Goal: Transaction & Acquisition: Obtain resource

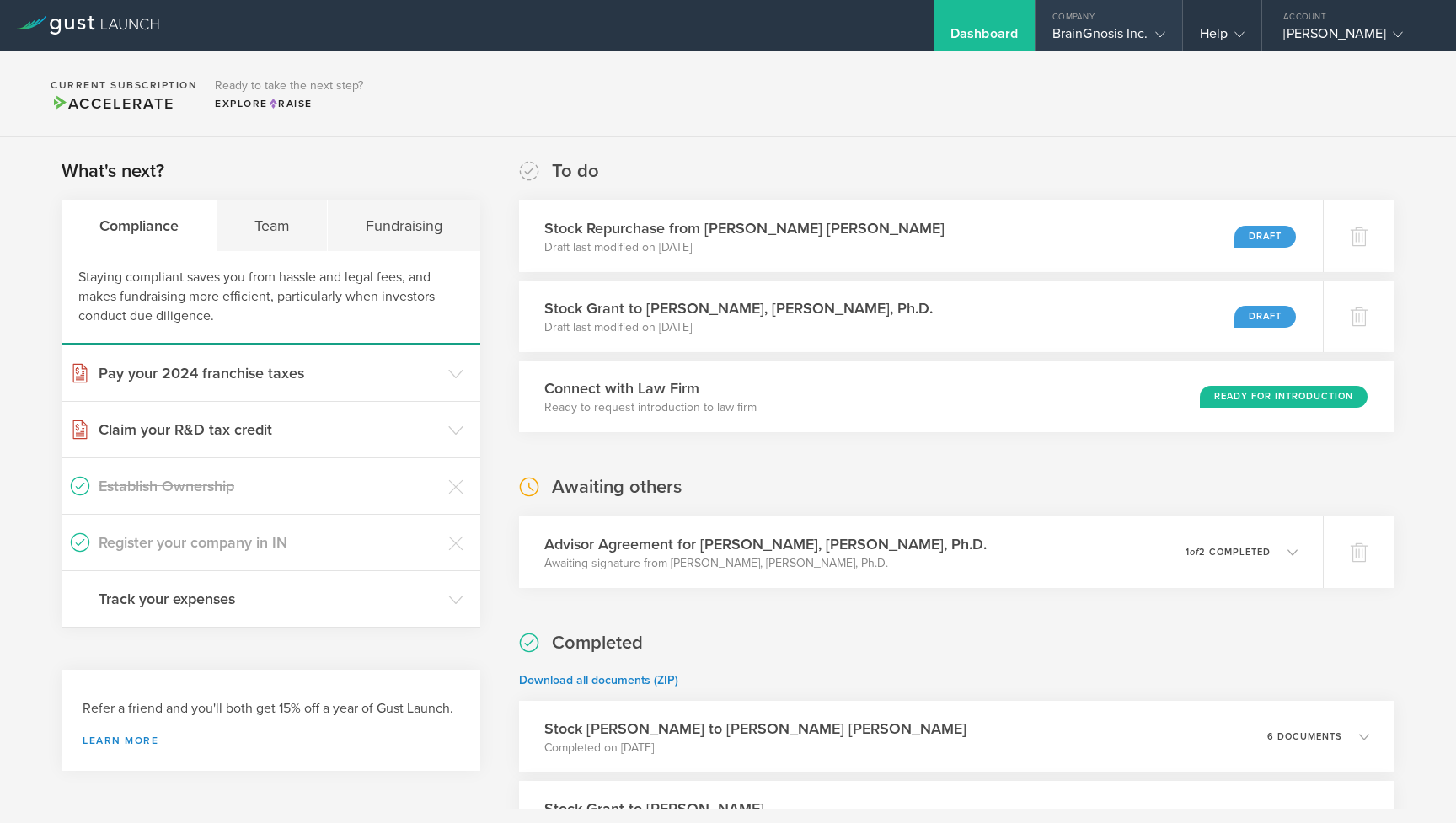
click at [1149, 35] on gust-icon at bounding box center [1156, 34] width 17 height 17
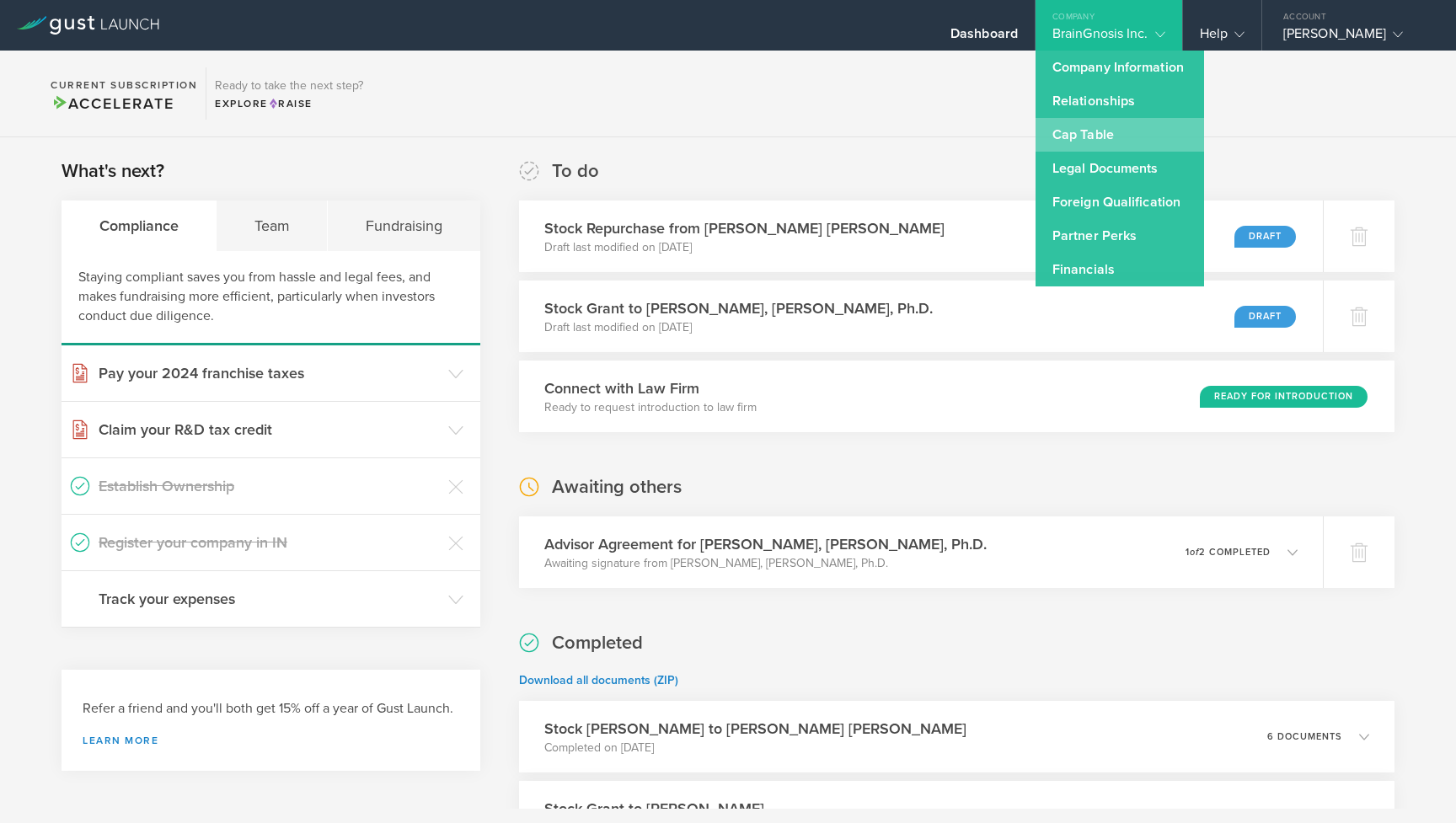
click at [1129, 139] on link "Cap Table" at bounding box center [1119, 135] width 169 height 34
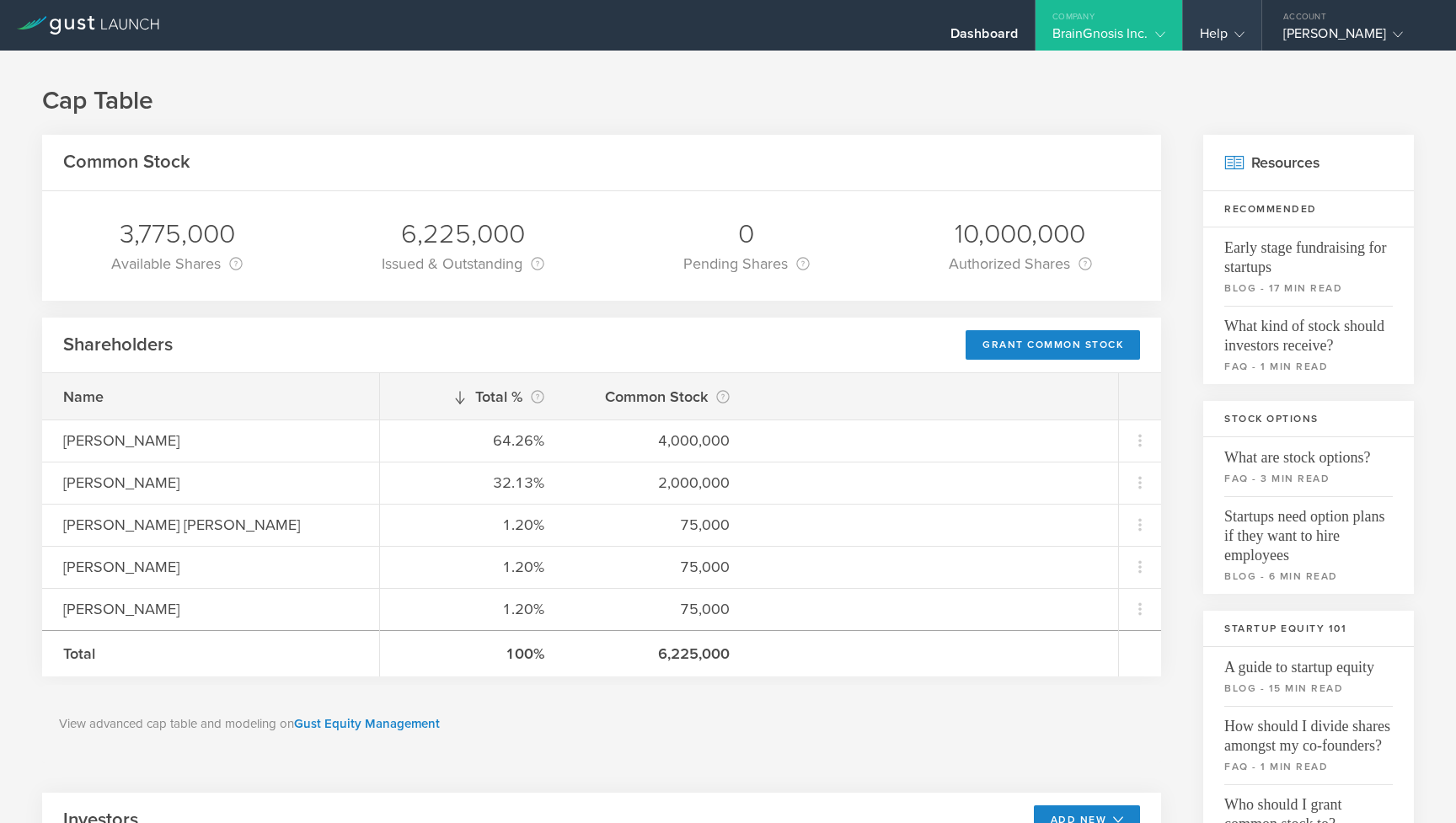
click at [1225, 42] on div "Help" at bounding box center [1222, 38] width 45 height 26
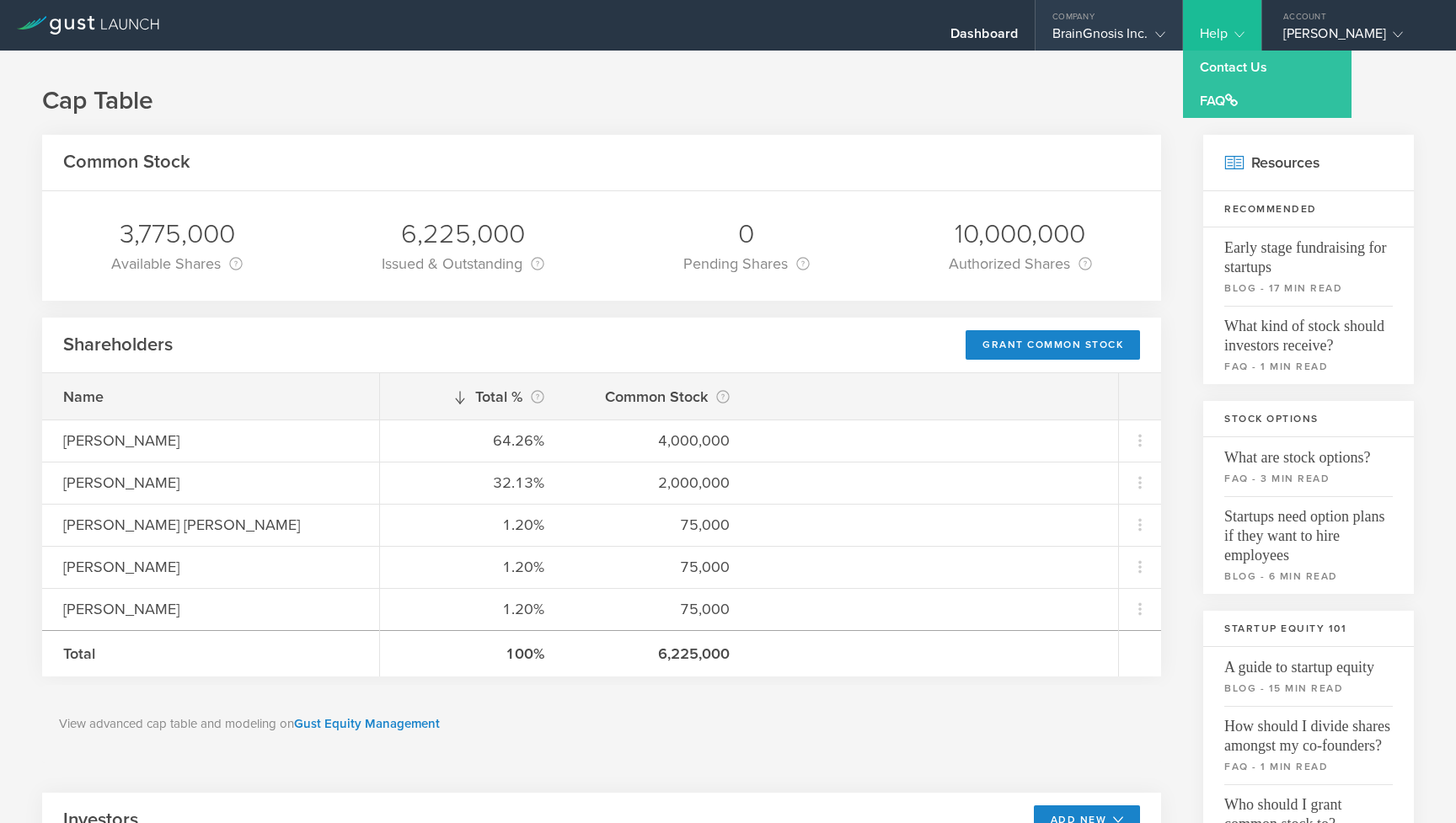
click at [1130, 31] on div "BrainGnosis Inc." at bounding box center [1109, 38] width 113 height 26
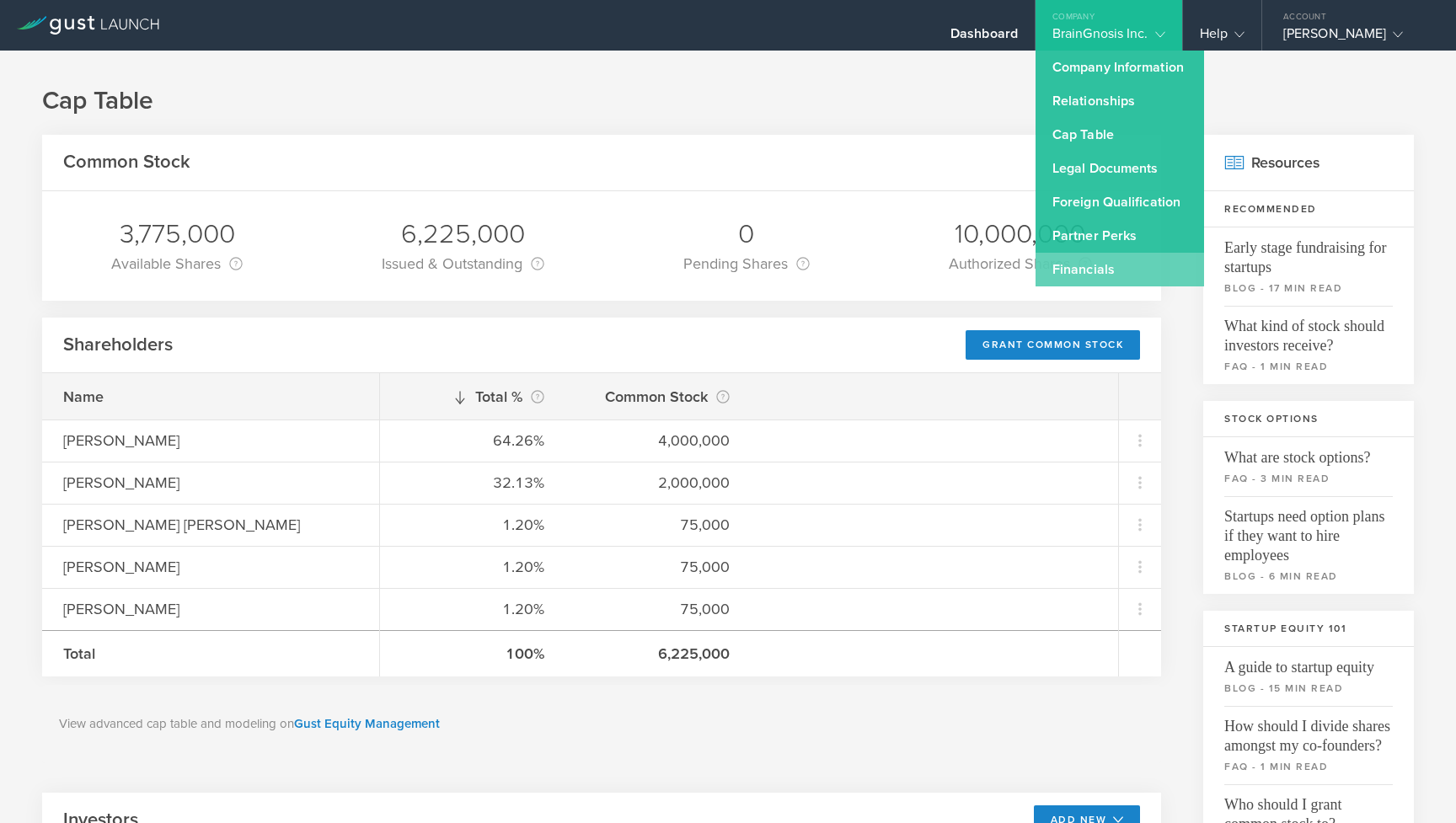
click at [1123, 281] on link "Financials" at bounding box center [1119, 269] width 169 height 34
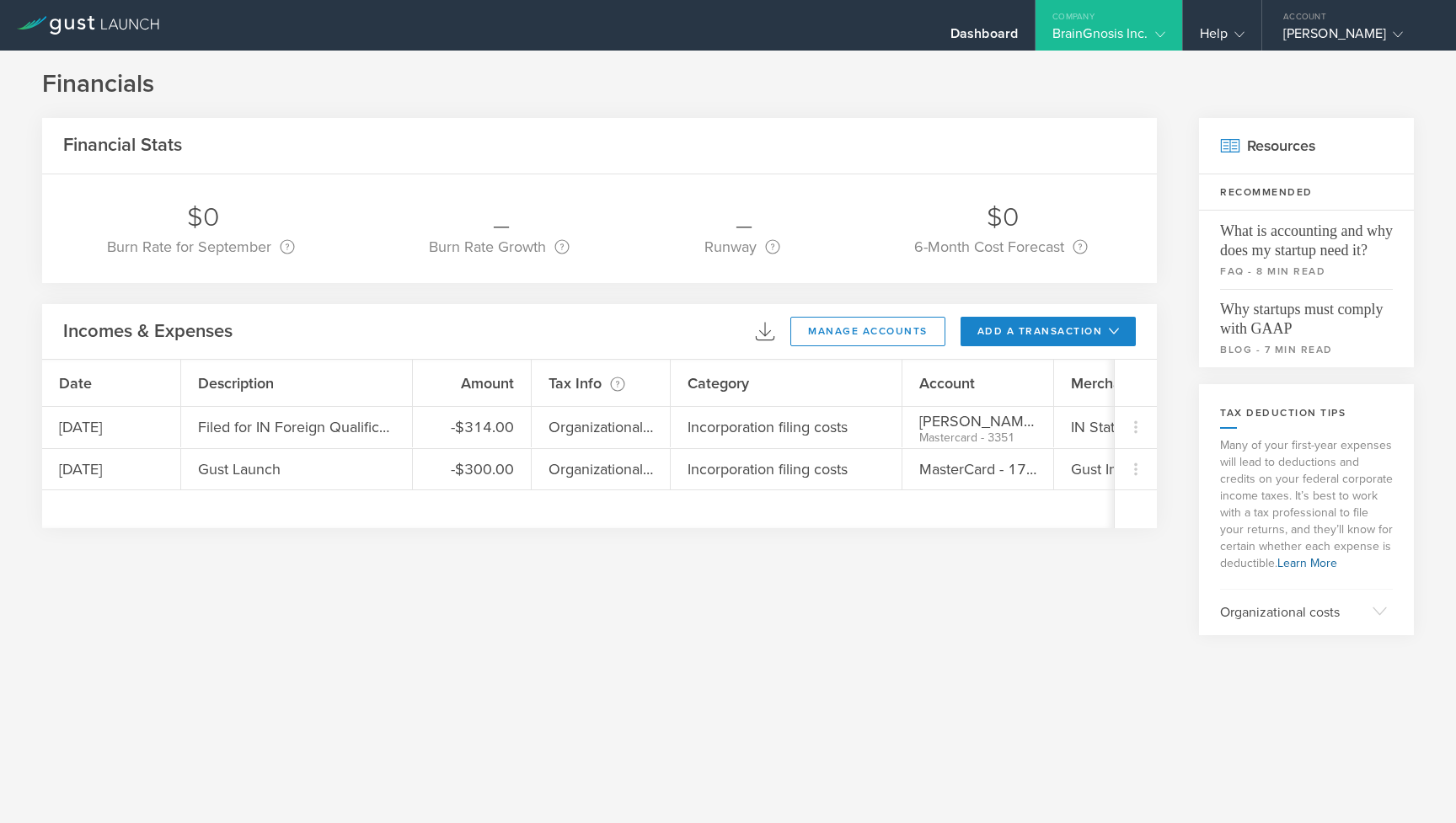
click at [1124, 56] on div "Financials Financial Stats $0 Burn Rate for September Your burn rate is how muc…" at bounding box center [728, 436] width 1456 height 773
click at [1124, 30] on div "BrainGnosis Inc." at bounding box center [1109, 38] width 113 height 26
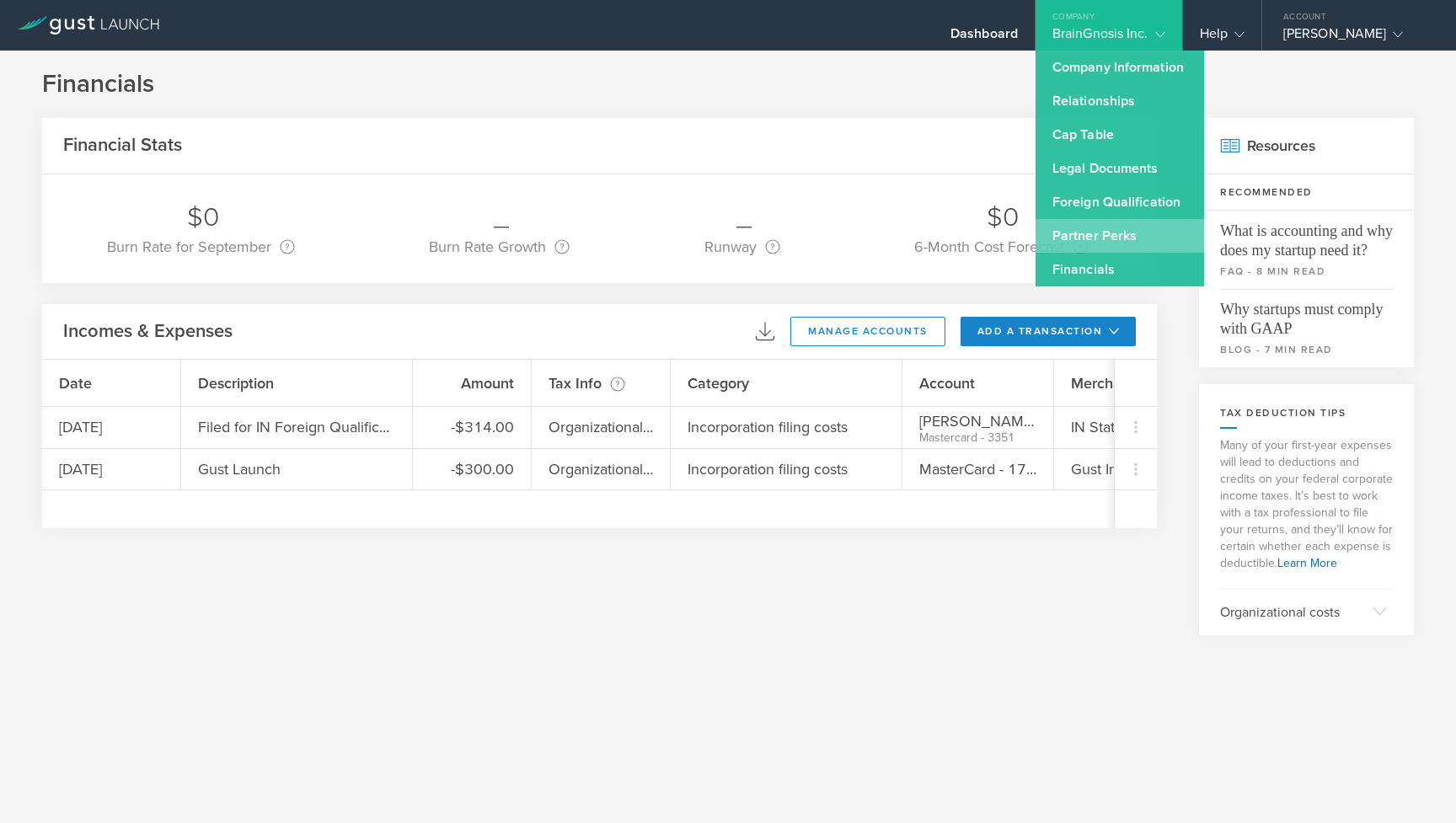
click at [1113, 241] on link "Partner Perks" at bounding box center [1119, 236] width 169 height 34
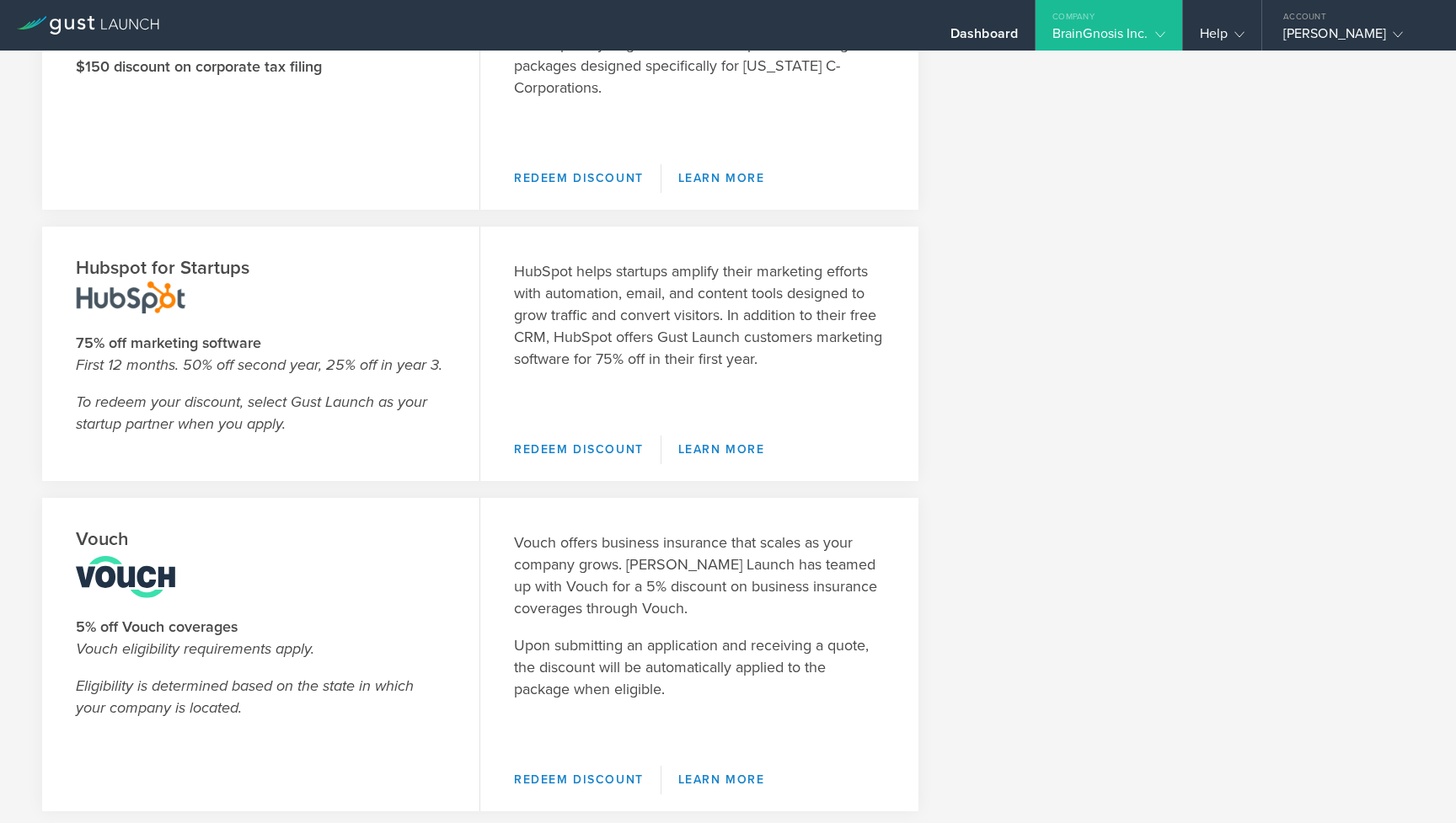
scroll to position [2550, 0]
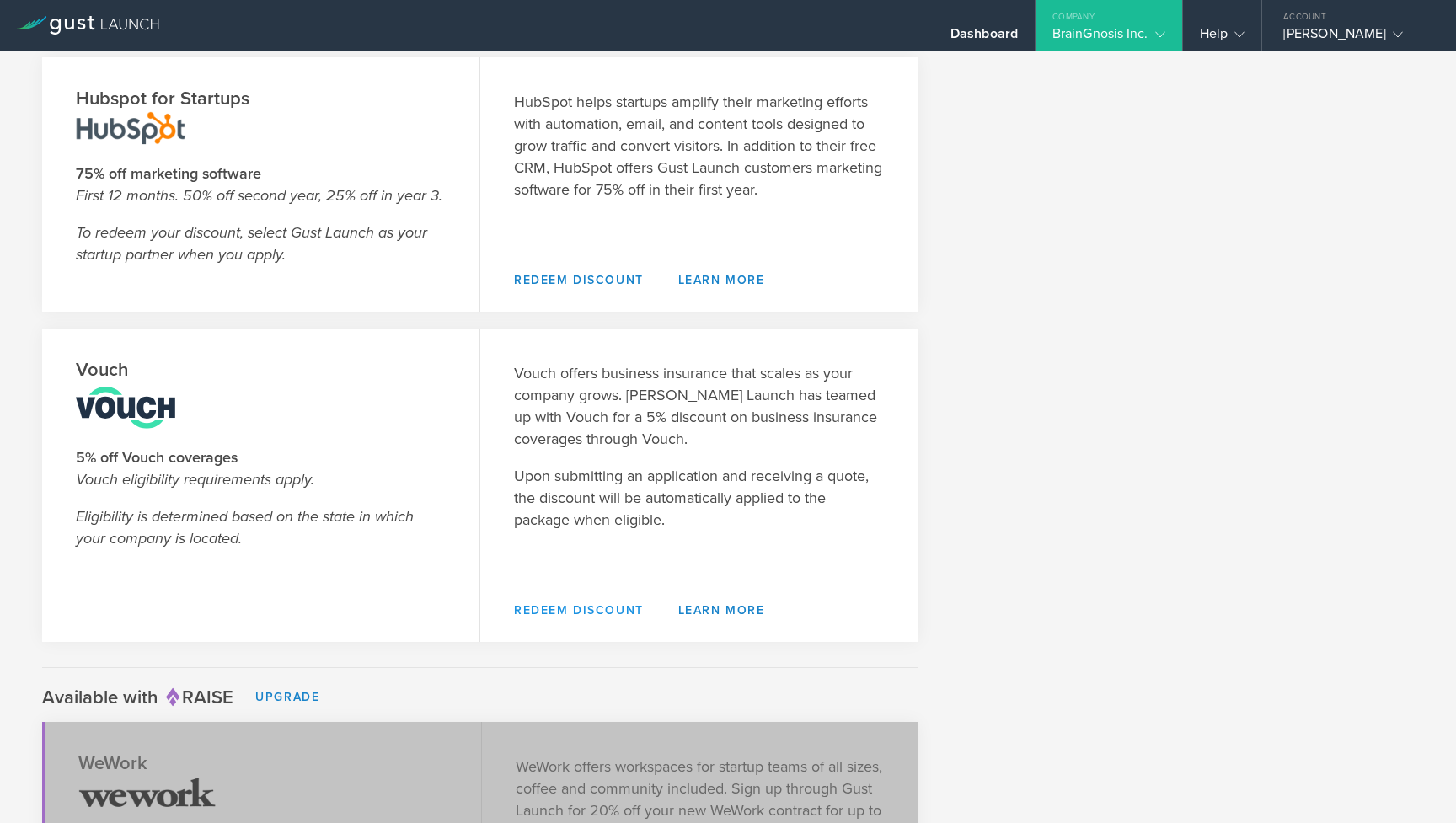
click at [578, 603] on link "Redeem Discount" at bounding box center [588, 610] width 148 height 28
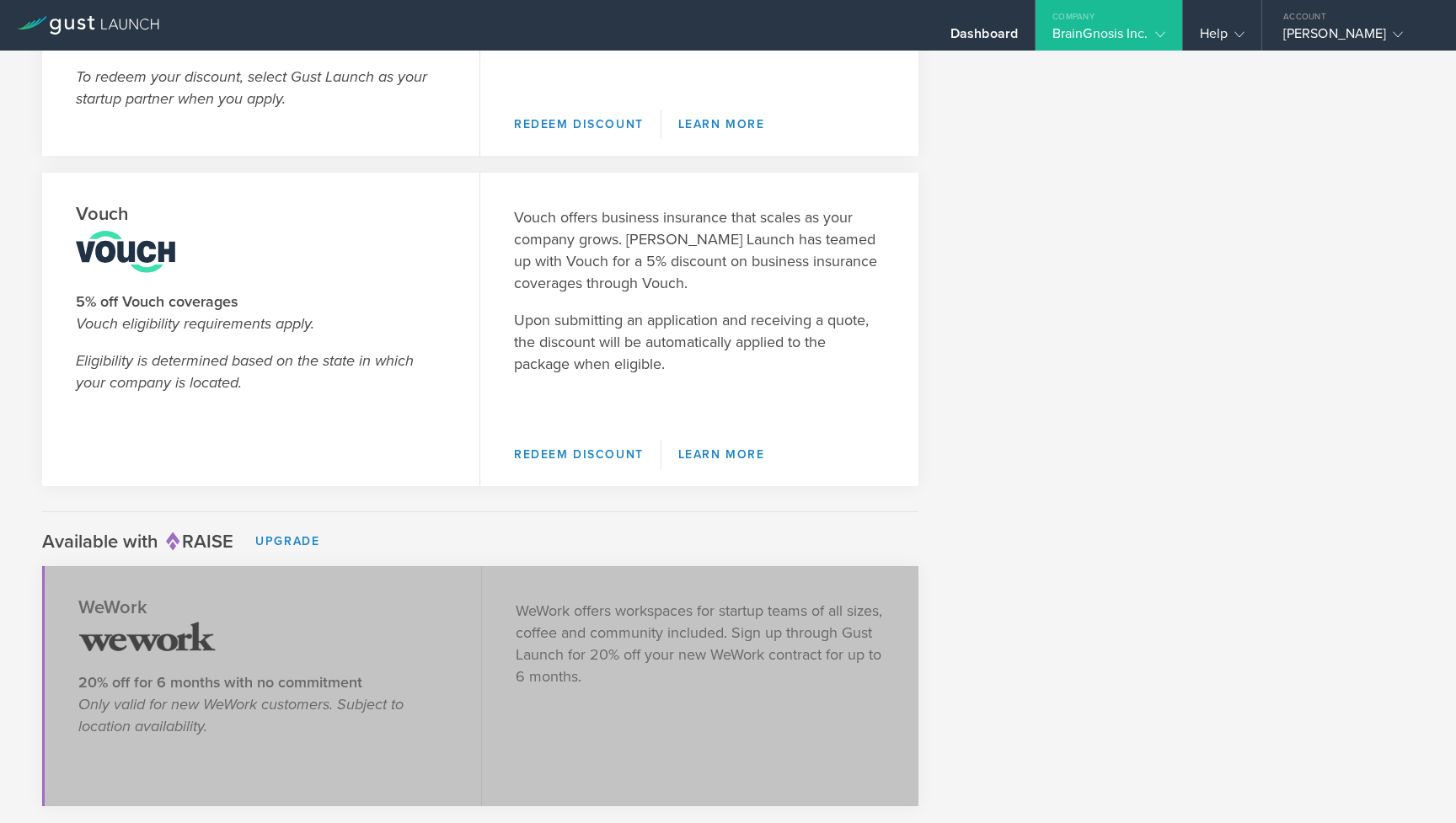
scroll to position [2707, 0]
drag, startPoint x: 74, startPoint y: 302, endPoint x: 318, endPoint y: 306, distance: 244.0
click at [318, 306] on header "Vouch 5% off Vouch coverages Vouch eligibility requirements apply. Eligibility …" at bounding box center [262, 329] width 438 height 313
copy strong "5% off Vouch coverages"
click at [318, 306] on p "5% off Vouch coverages Vouch eligibility requirements apply." at bounding box center [261, 313] width 370 height 44
